Goal: Task Accomplishment & Management: Complete application form

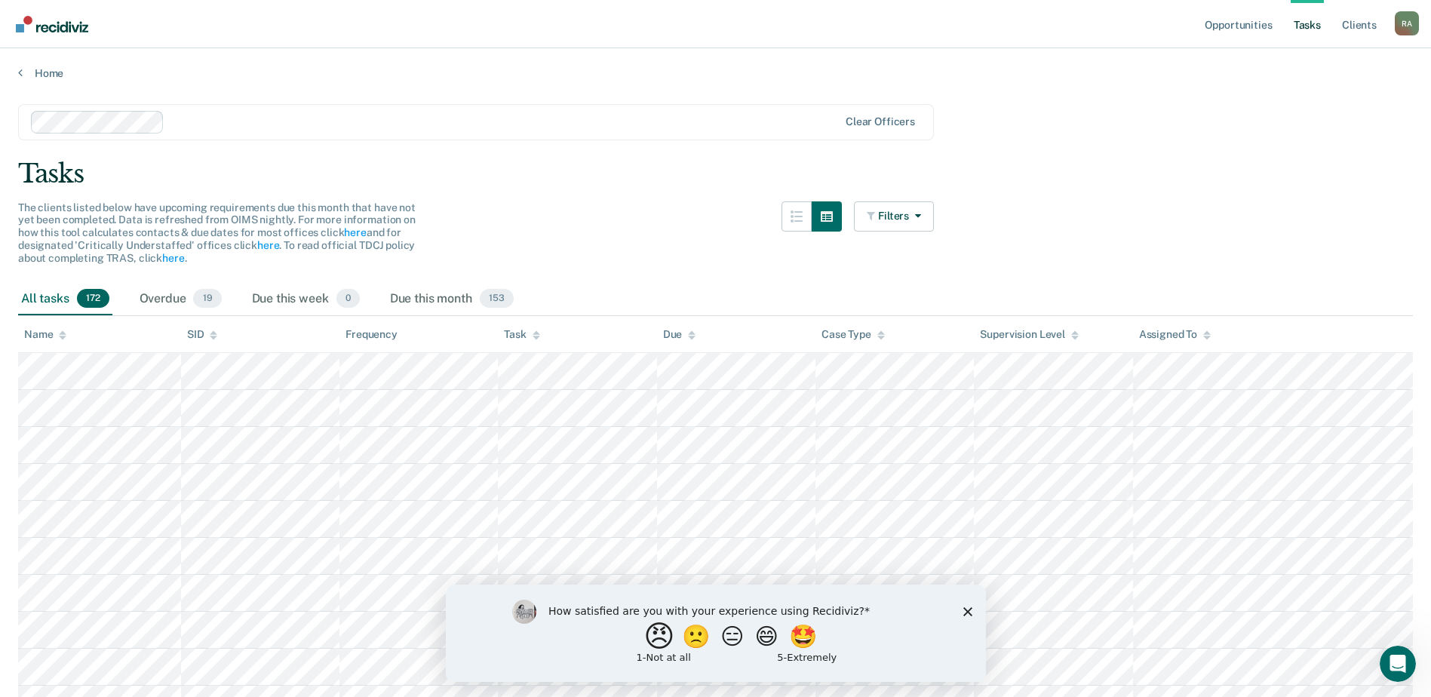
click at [646, 643] on button "😠" at bounding box center [660, 636] width 35 height 30
click at [964, 624] on div "What is the reason for the score that you gave?" at bounding box center [715, 636] width 540 height 91
click at [640, 647] on input "Enter text..." at bounding box center [702, 646] width 309 height 30
type input "Additional Screens to that have to be used that limits amount of time officers …"
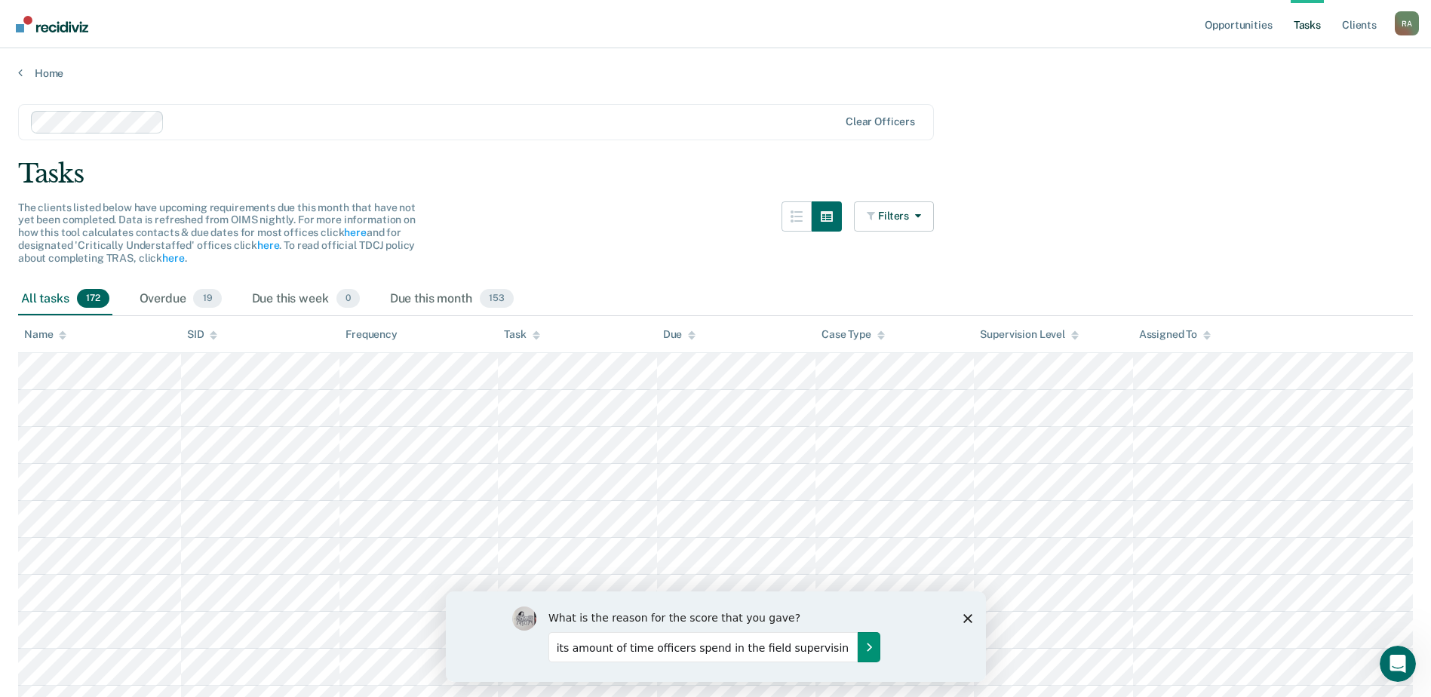
click at [867, 649] on icon "Submit your response" at bounding box center [869, 646] width 4 height 7
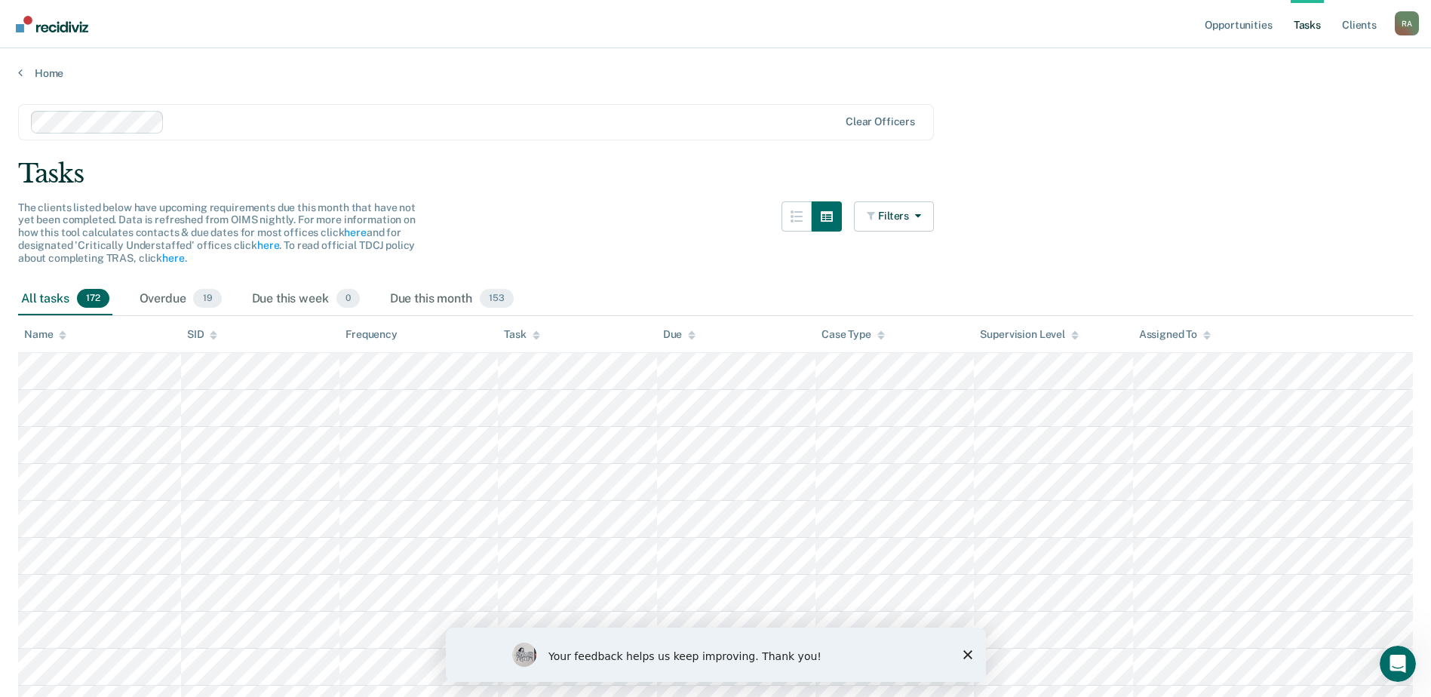
click at [963, 654] on icon "Close survey" at bounding box center [966, 654] width 9 height 9
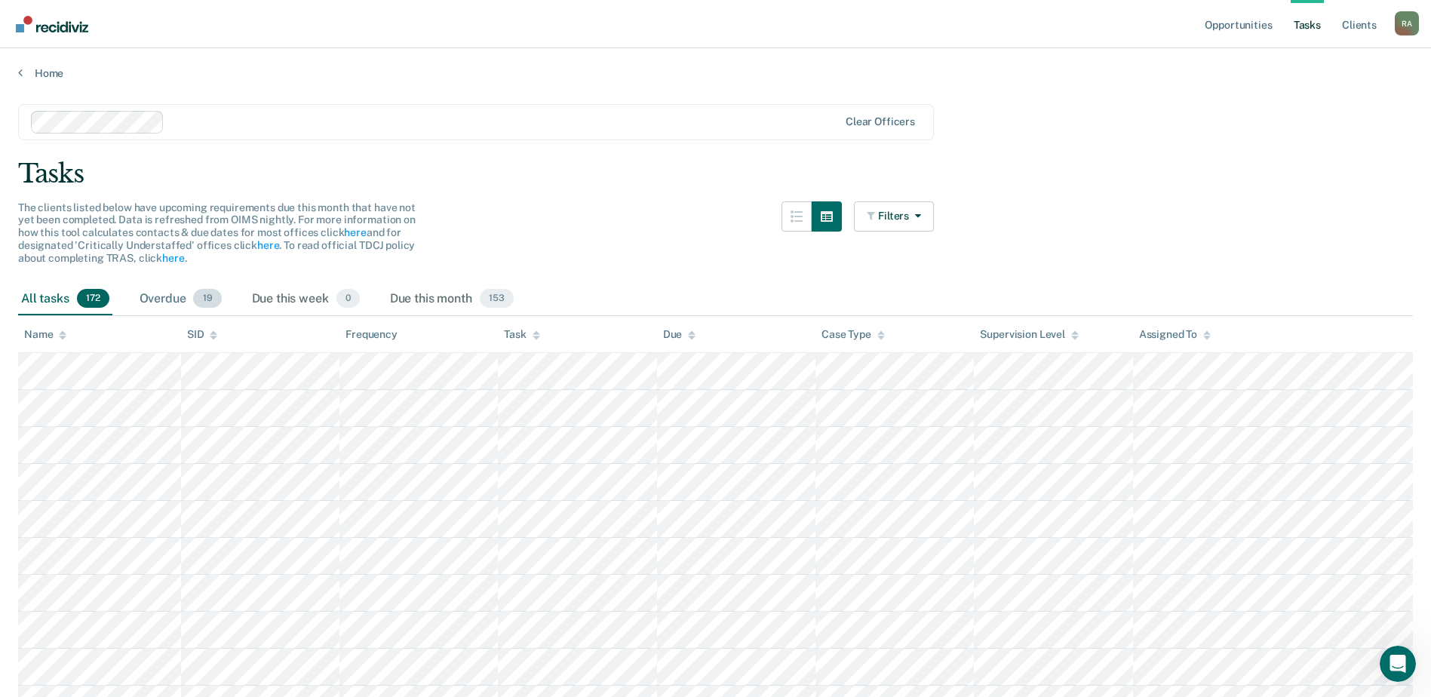
click at [166, 296] on div "Overdue 19" at bounding box center [181, 299] width 88 height 33
click at [42, 296] on div "All tasks 172" at bounding box center [65, 299] width 94 height 33
click at [921, 217] on icon "button" at bounding box center [915, 215] width 12 height 11
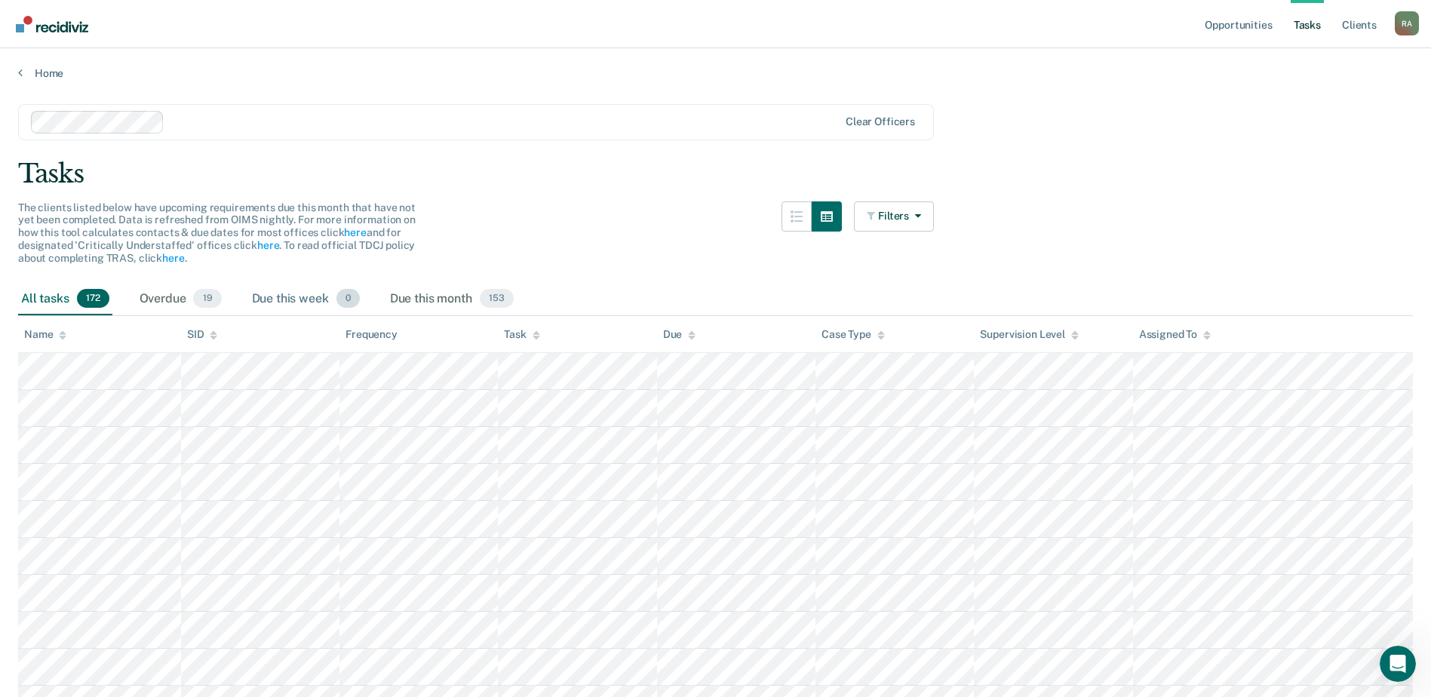
click at [284, 296] on div "Due this week 0" at bounding box center [306, 299] width 114 height 33
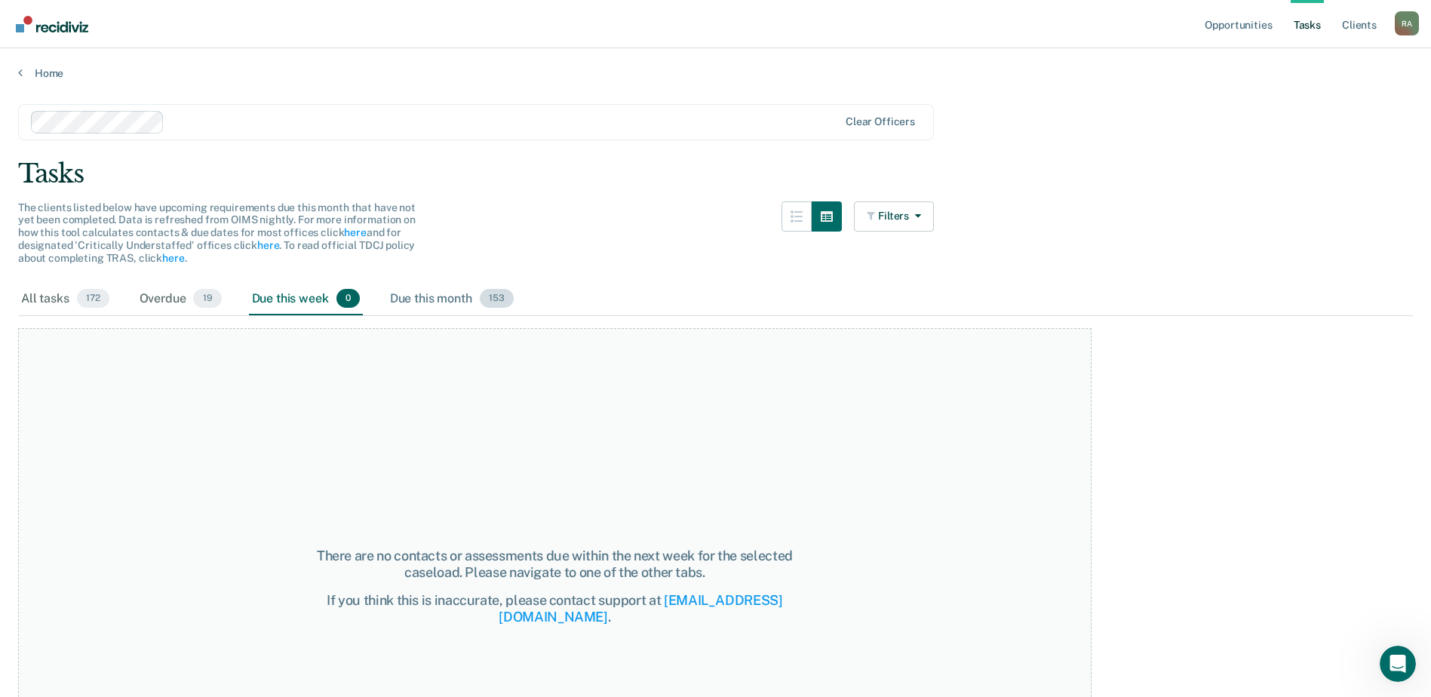
click at [416, 293] on div "Due this month 153" at bounding box center [452, 299] width 130 height 33
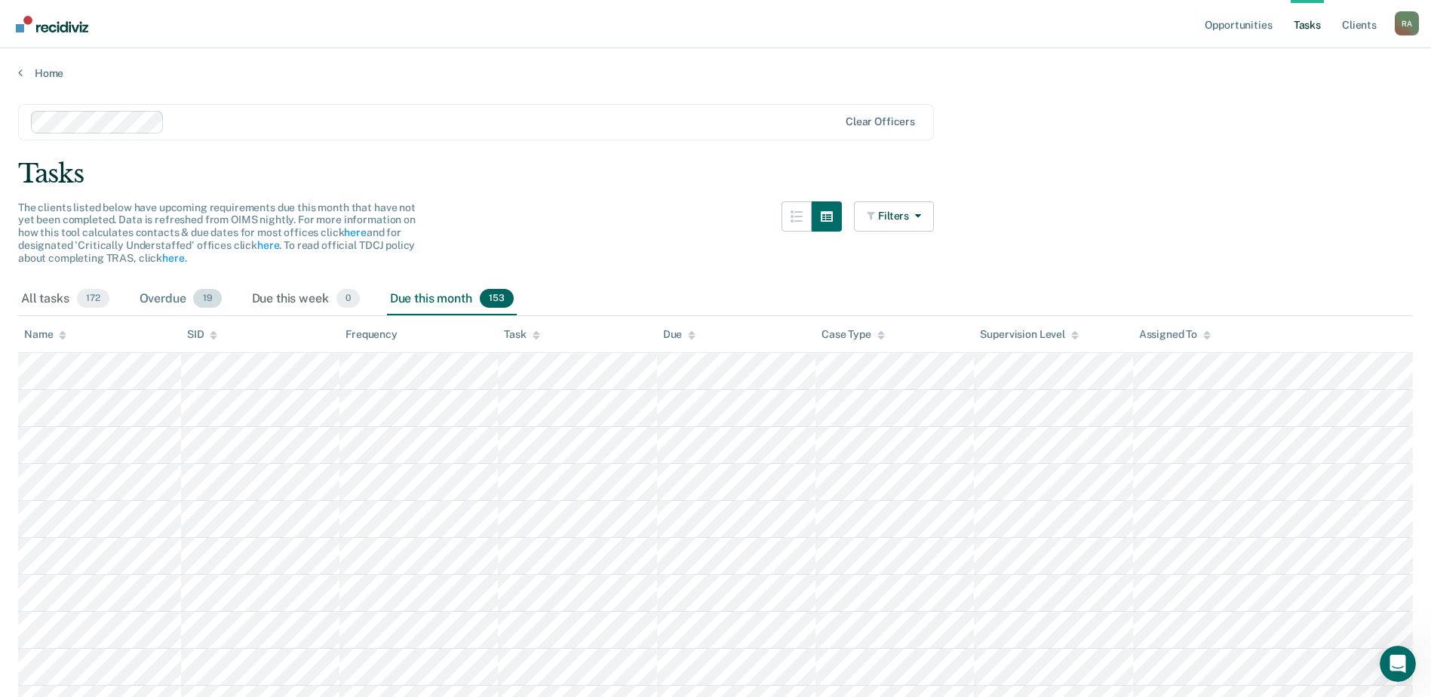
click at [158, 289] on div "Overdue 19" at bounding box center [181, 299] width 88 height 33
click at [55, 302] on div "All tasks 172" at bounding box center [65, 299] width 94 height 33
click at [168, 302] on div "Overdue 19" at bounding box center [181, 299] width 88 height 33
click at [43, 296] on div "All tasks 172" at bounding box center [65, 299] width 94 height 33
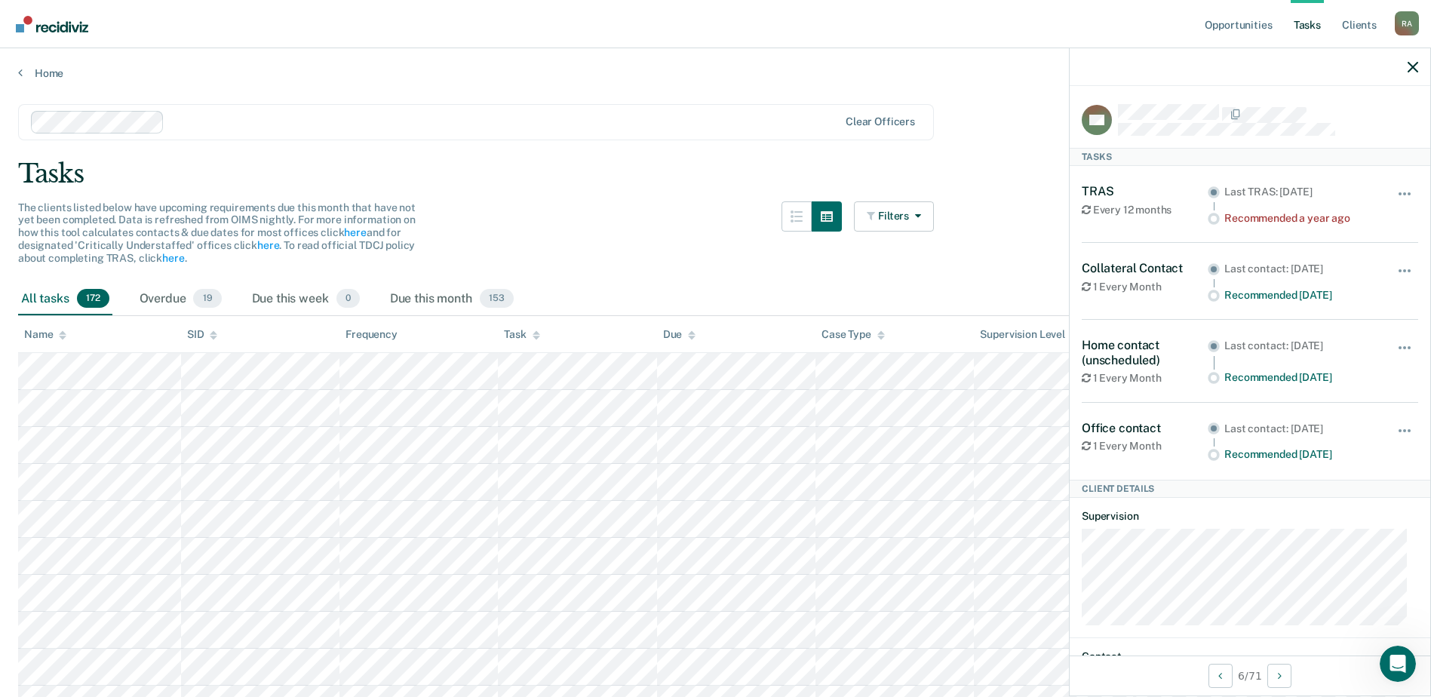
click at [561, 167] on div "Tasks" at bounding box center [715, 173] width 1395 height 31
click at [1411, 66] on icon "button" at bounding box center [1412, 67] width 11 height 11
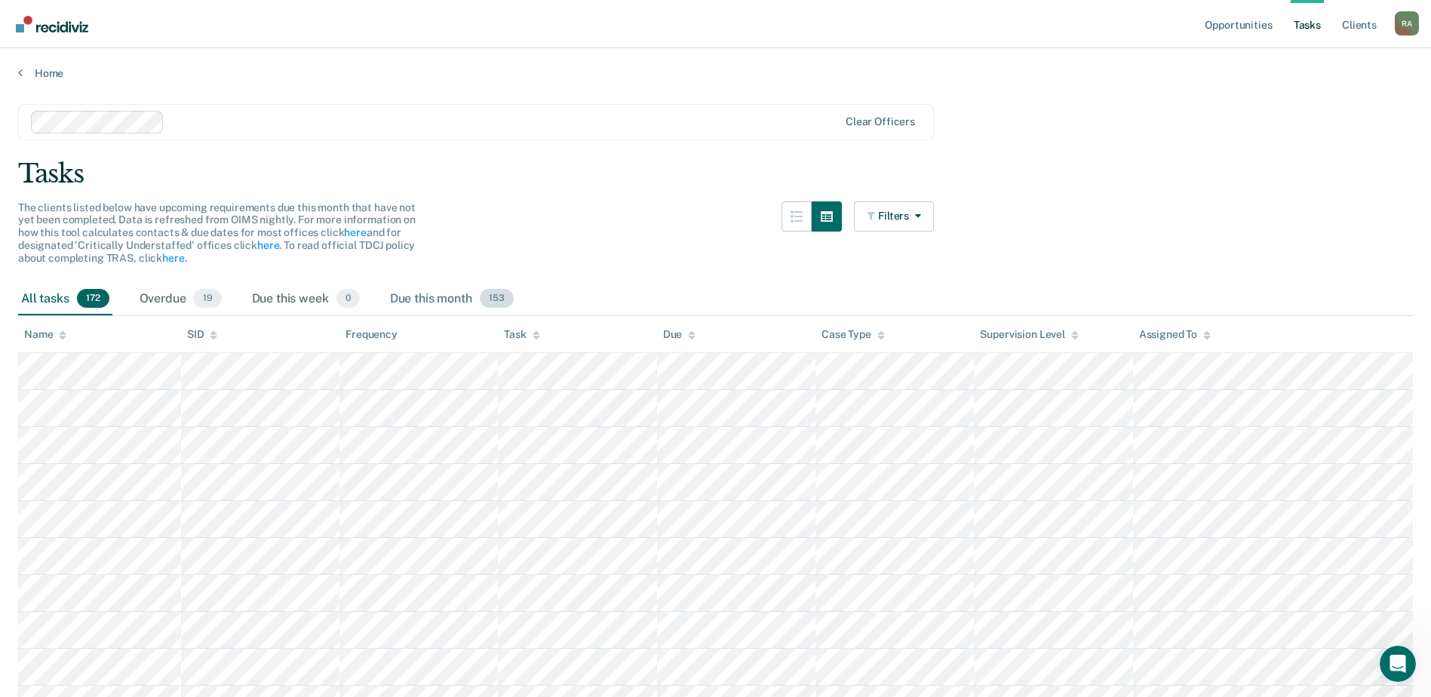
click at [417, 301] on div "Due this month 153" at bounding box center [452, 299] width 130 height 33
click at [305, 300] on div "Due this week 0" at bounding box center [306, 299] width 114 height 33
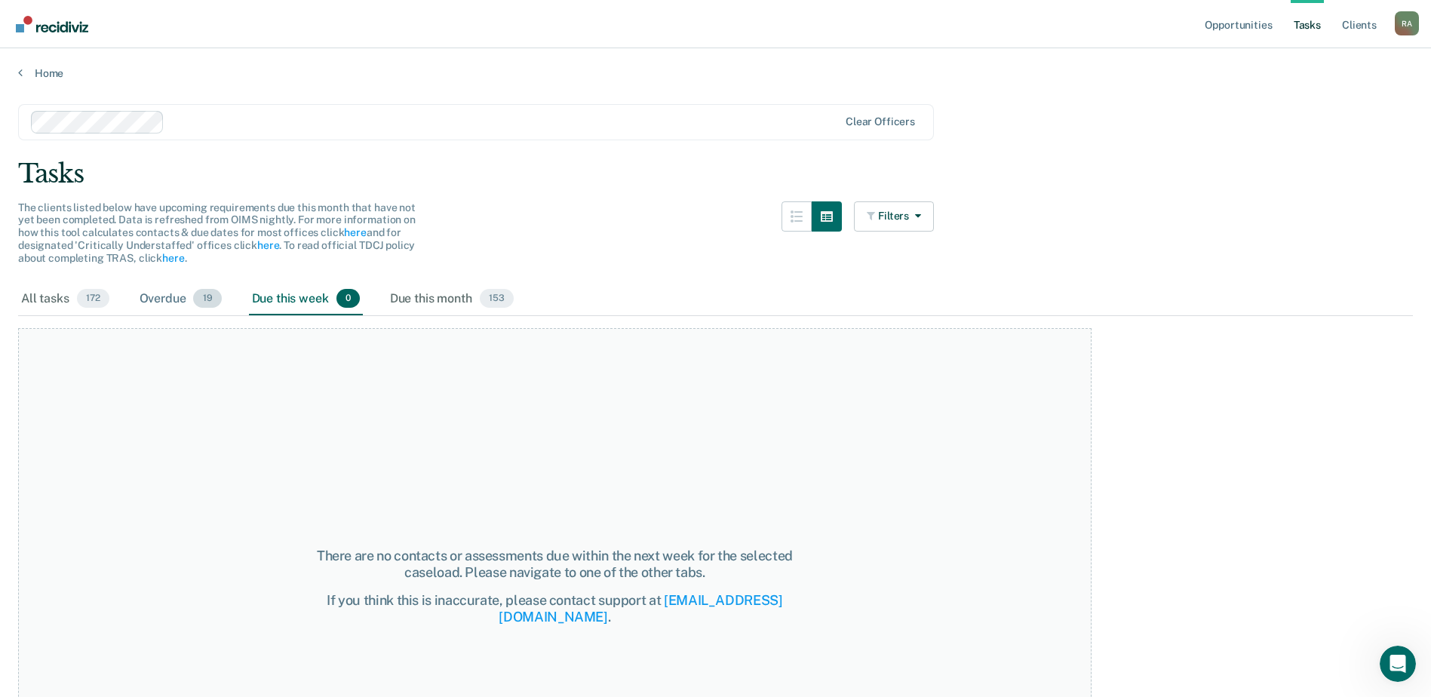
click at [152, 296] on div "Overdue 19" at bounding box center [181, 299] width 88 height 33
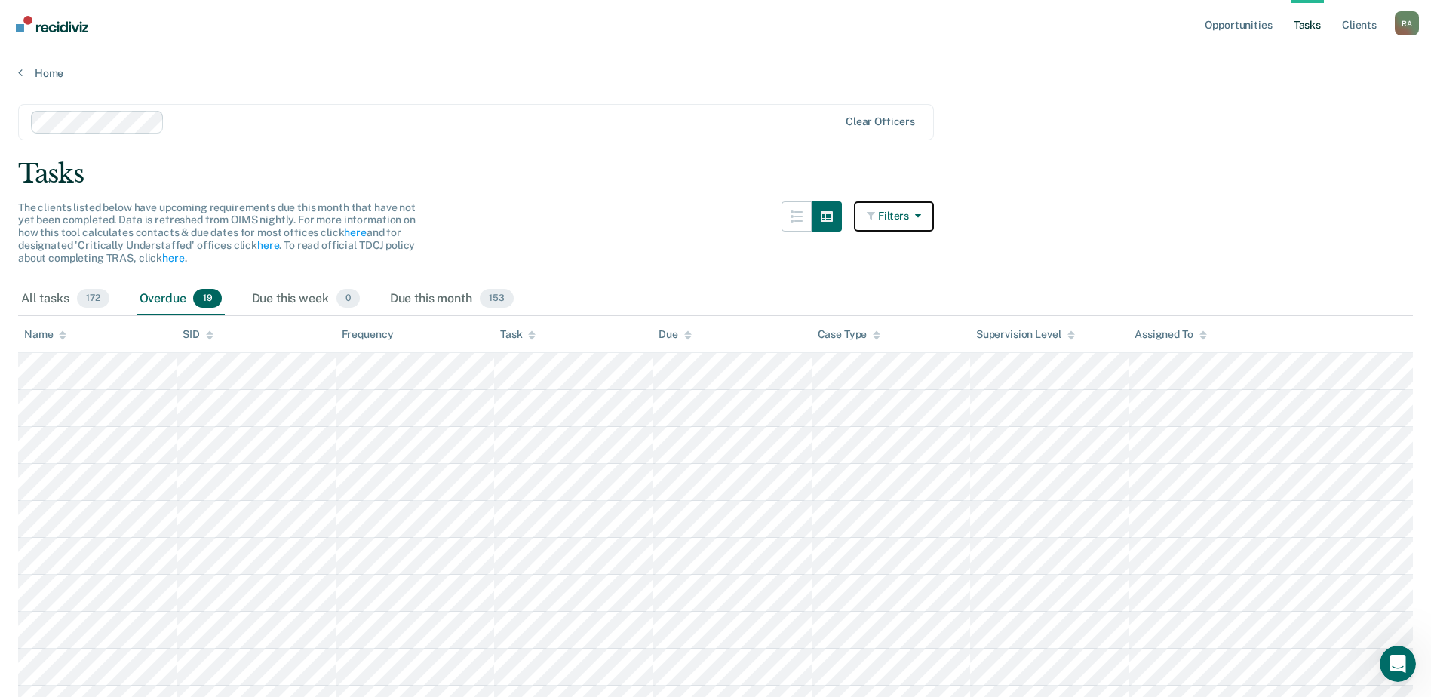
click at [896, 214] on button "Filters" at bounding box center [894, 216] width 80 height 30
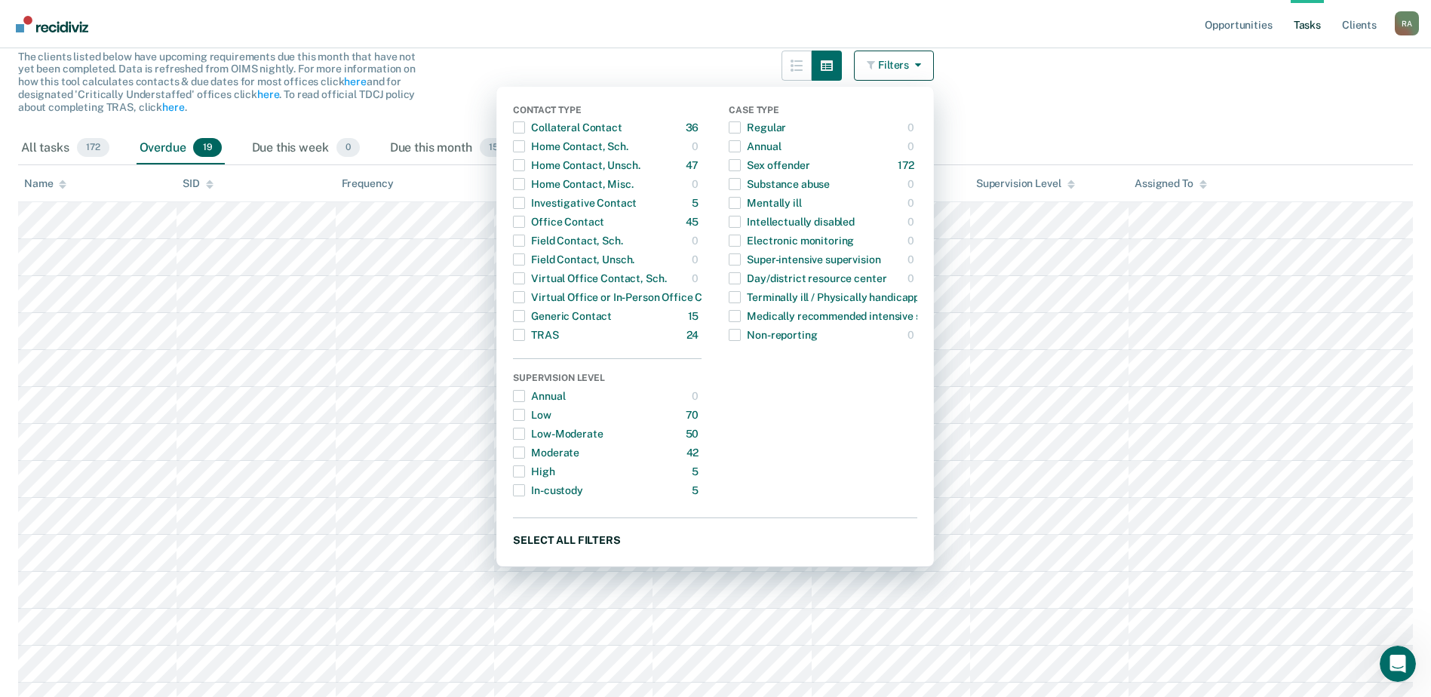
scroll to position [75, 0]
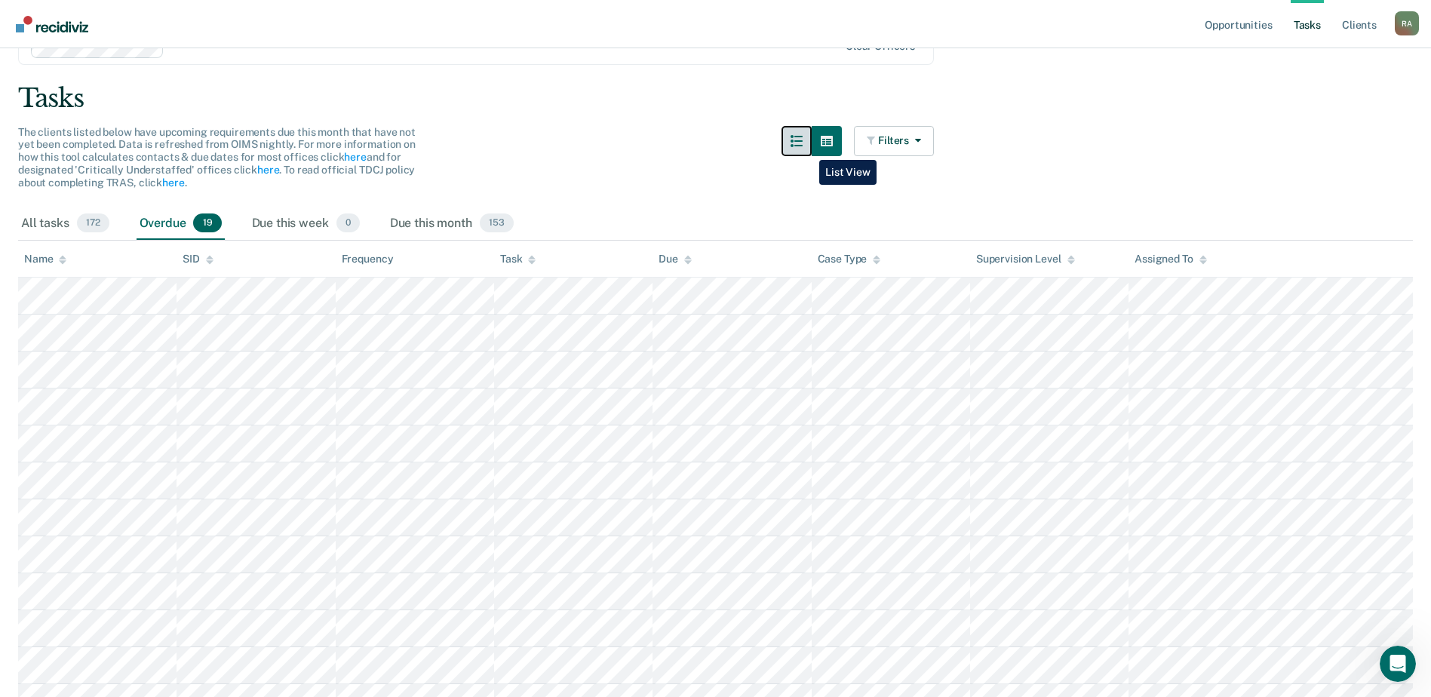
click at [808, 149] on button "button" at bounding box center [796, 141] width 30 height 30
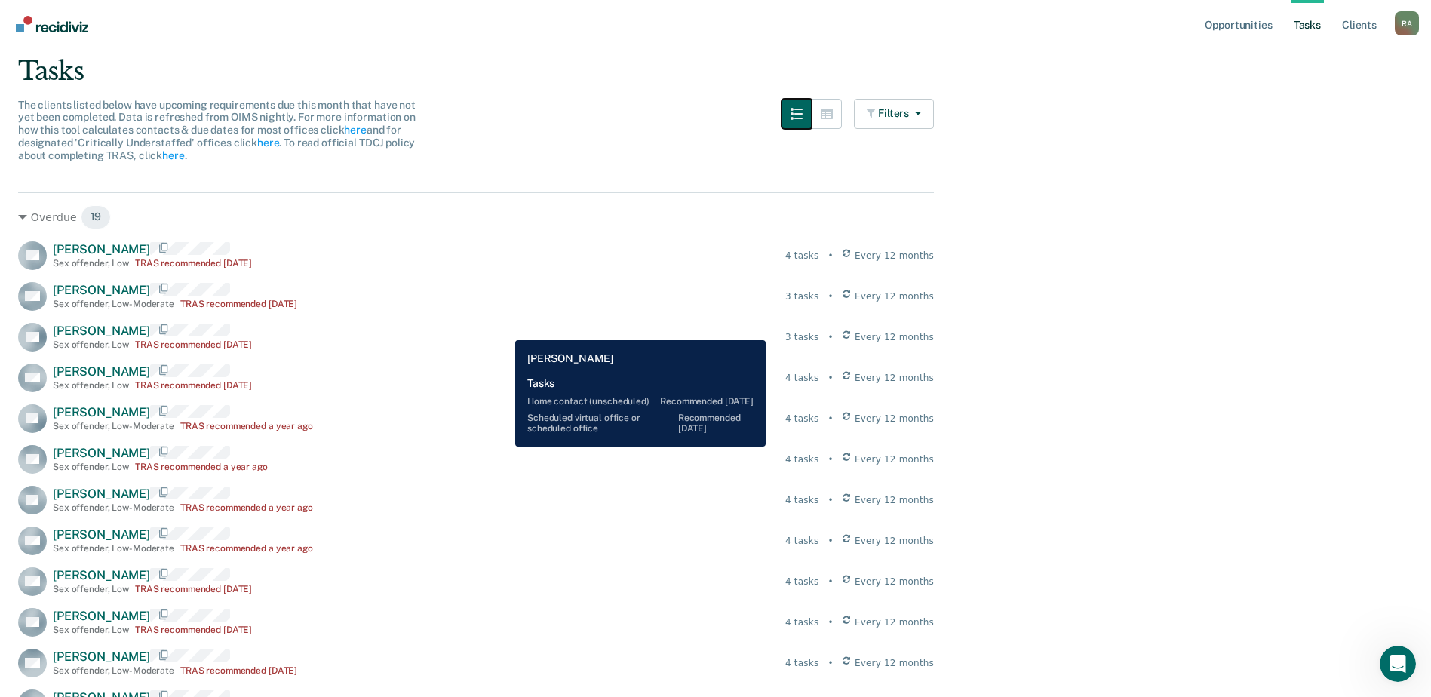
scroll to position [0, 0]
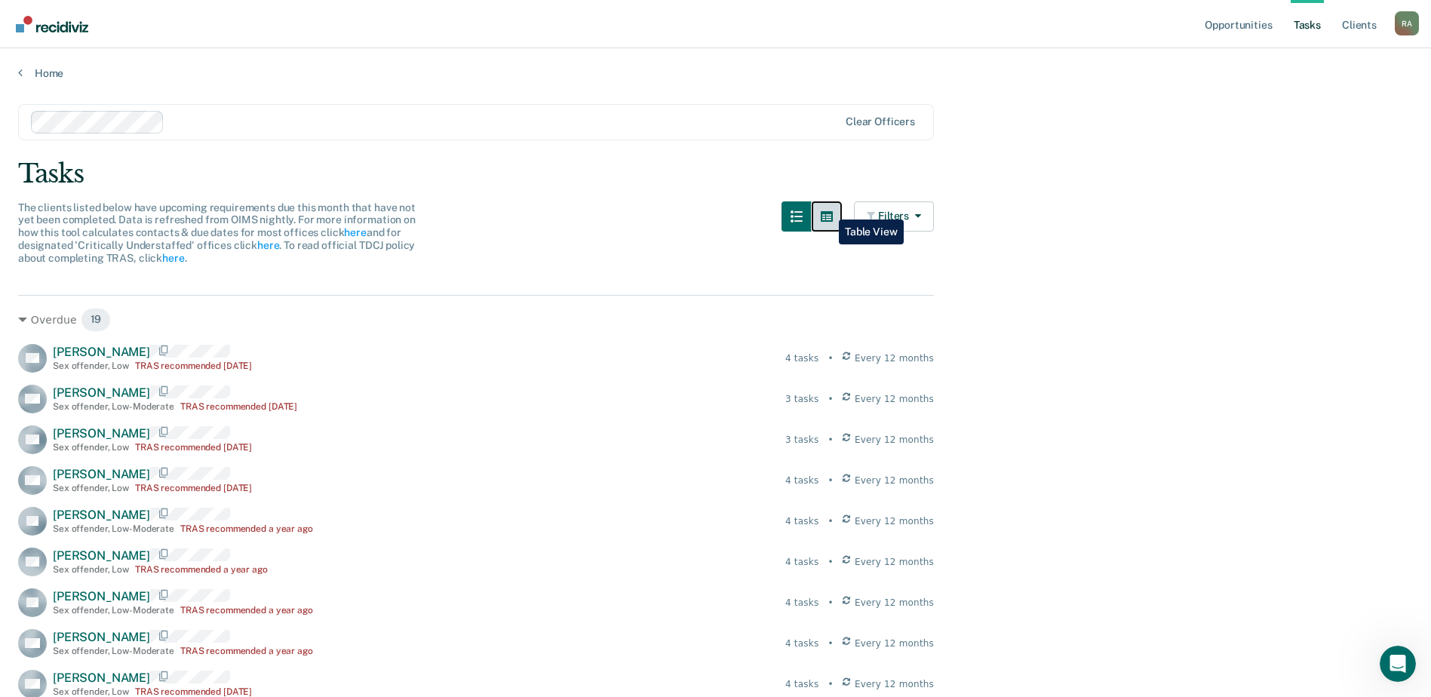
click at [827, 208] on button "button" at bounding box center [827, 216] width 30 height 30
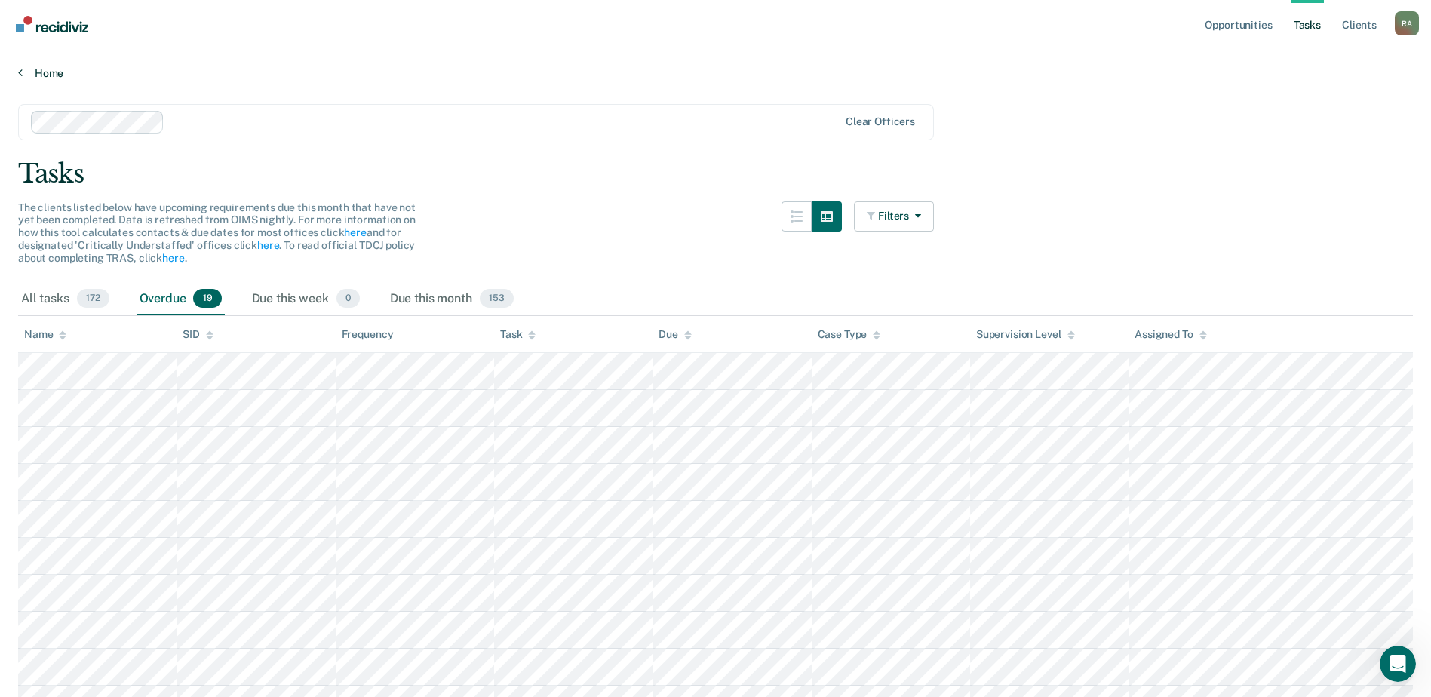
click at [35, 73] on link "Home" at bounding box center [715, 73] width 1395 height 14
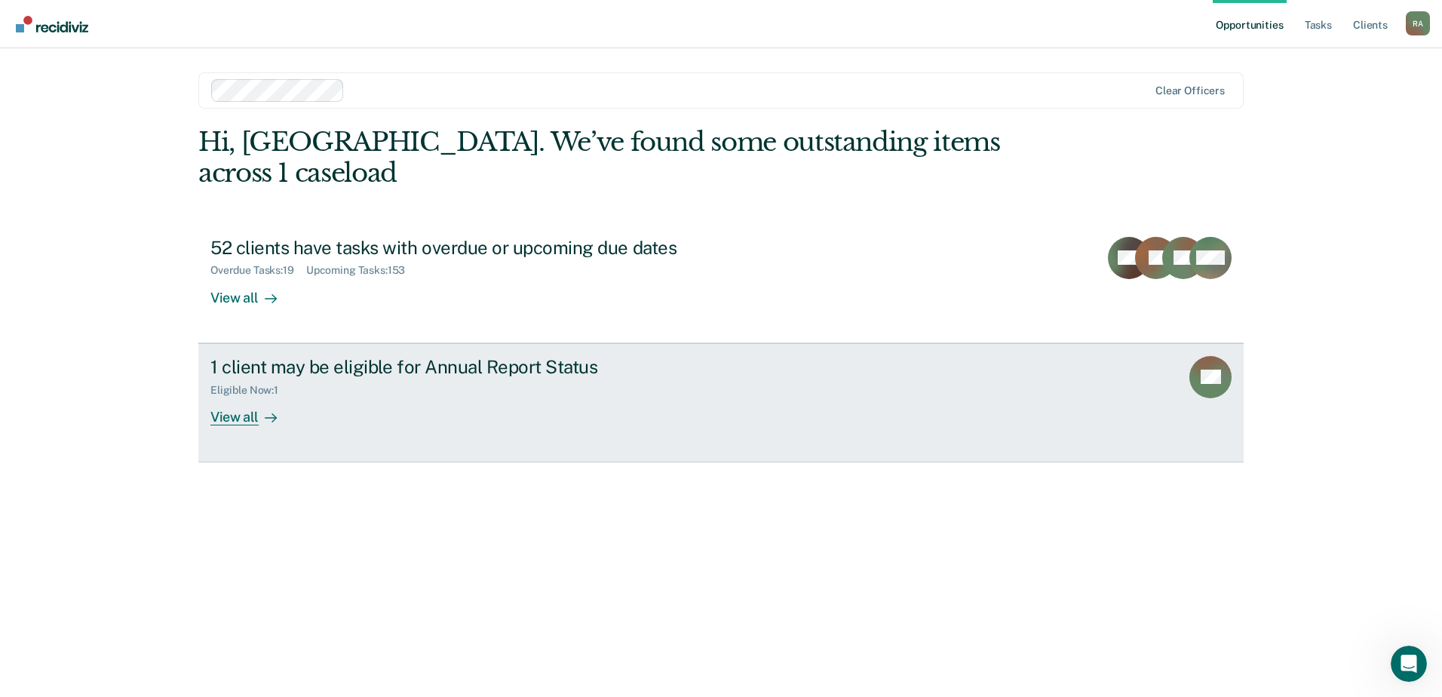
click at [235, 415] on div "View all" at bounding box center [252, 410] width 84 height 29
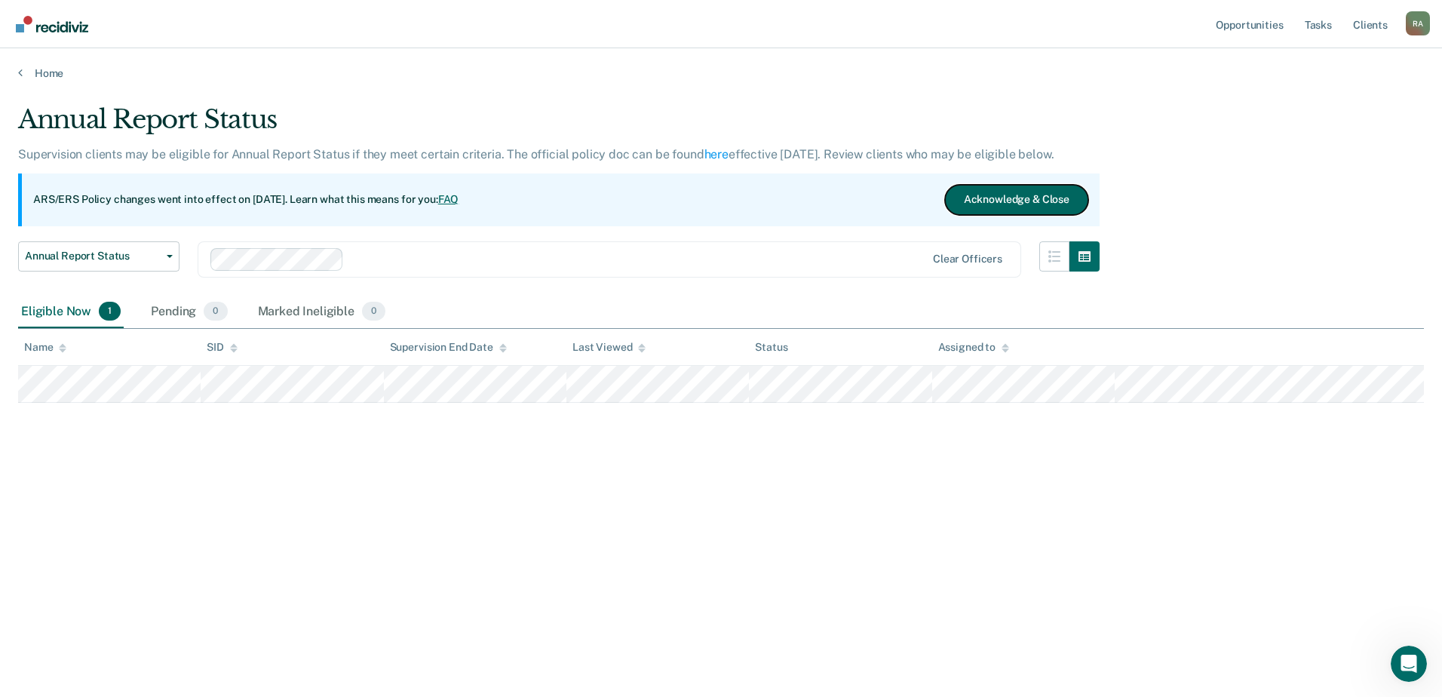
click at [1014, 195] on button "Acknowledge & Close" at bounding box center [1016, 200] width 143 height 30
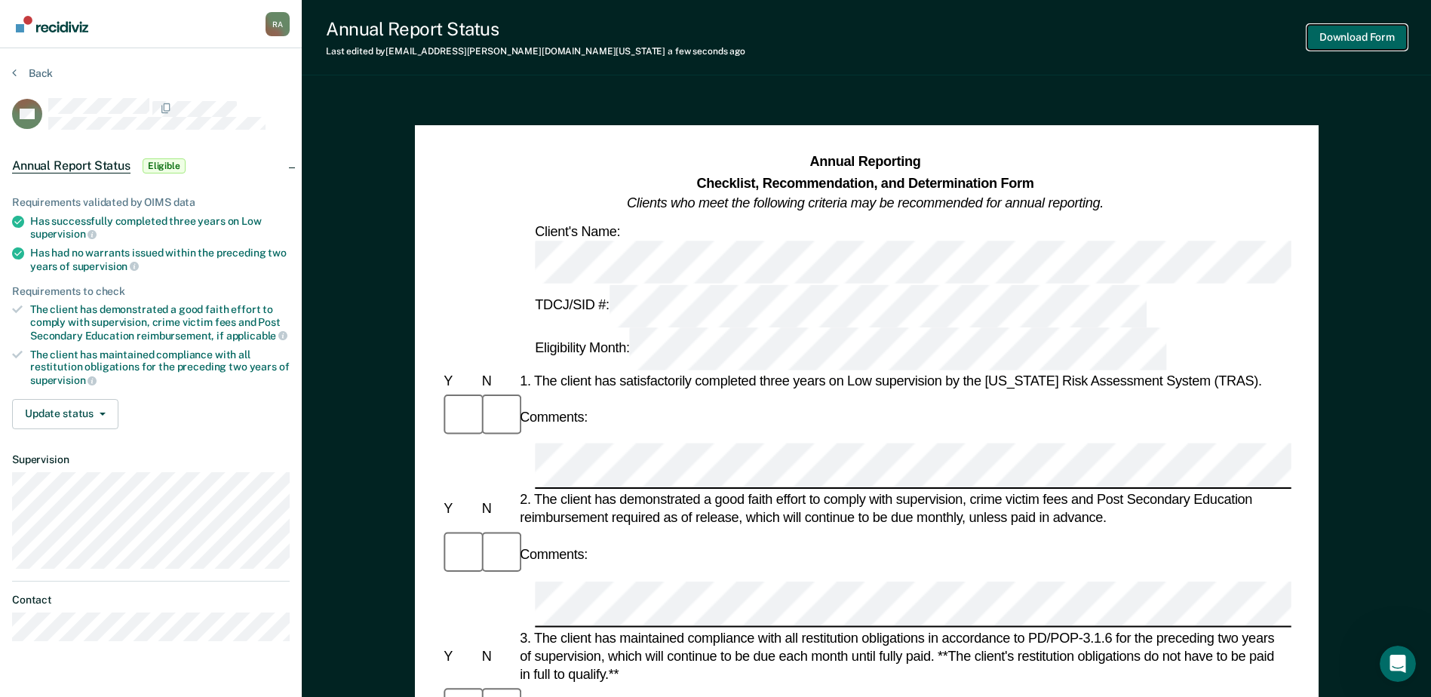
click at [1361, 42] on button "Download Form" at bounding box center [1357, 37] width 100 height 25
